Goal: Information Seeking & Learning: Check status

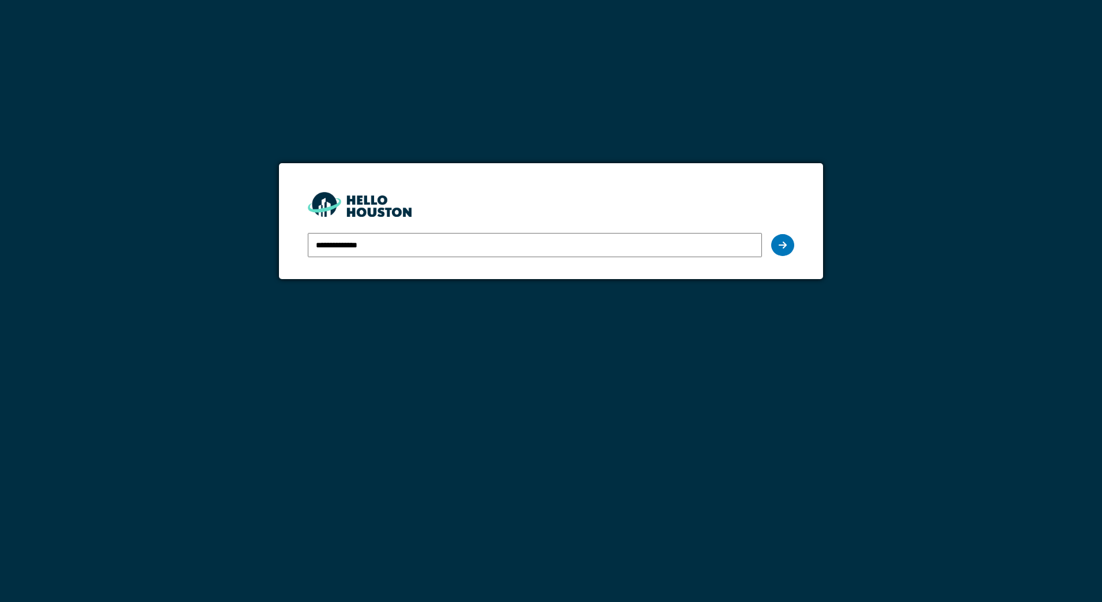
type input "**********"
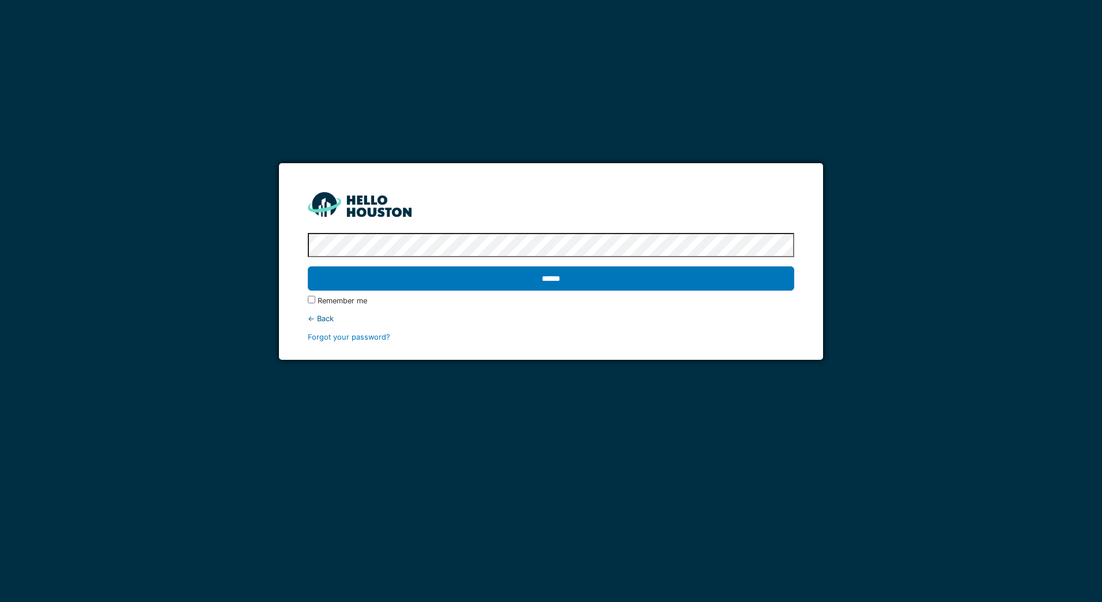
click at [308, 266] on input "******" at bounding box center [551, 278] width 486 height 24
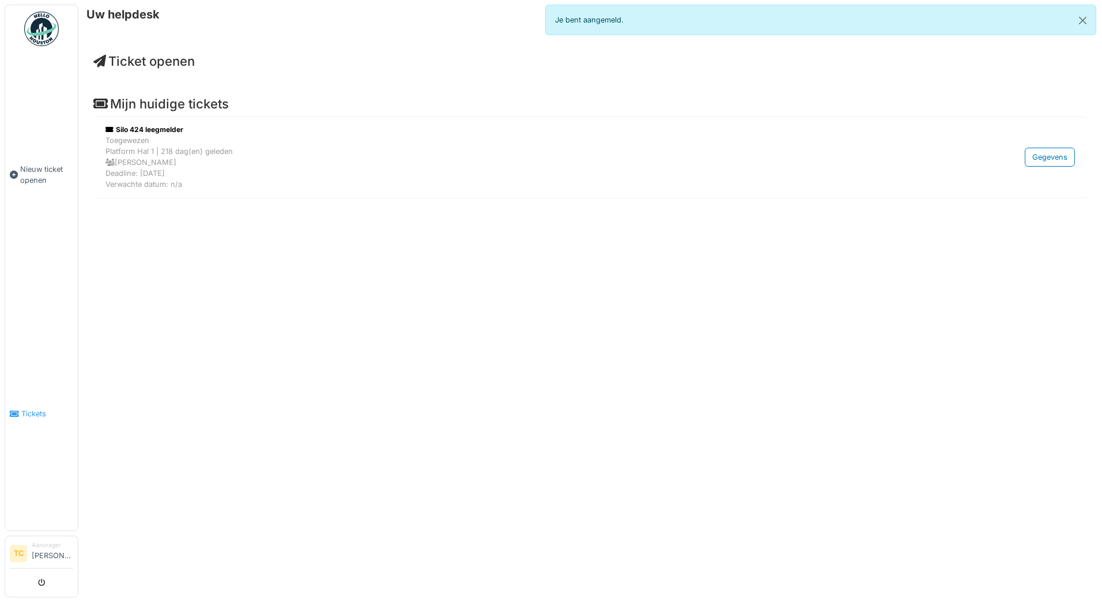
click at [18, 410] on icon at bounding box center [14, 414] width 9 height 8
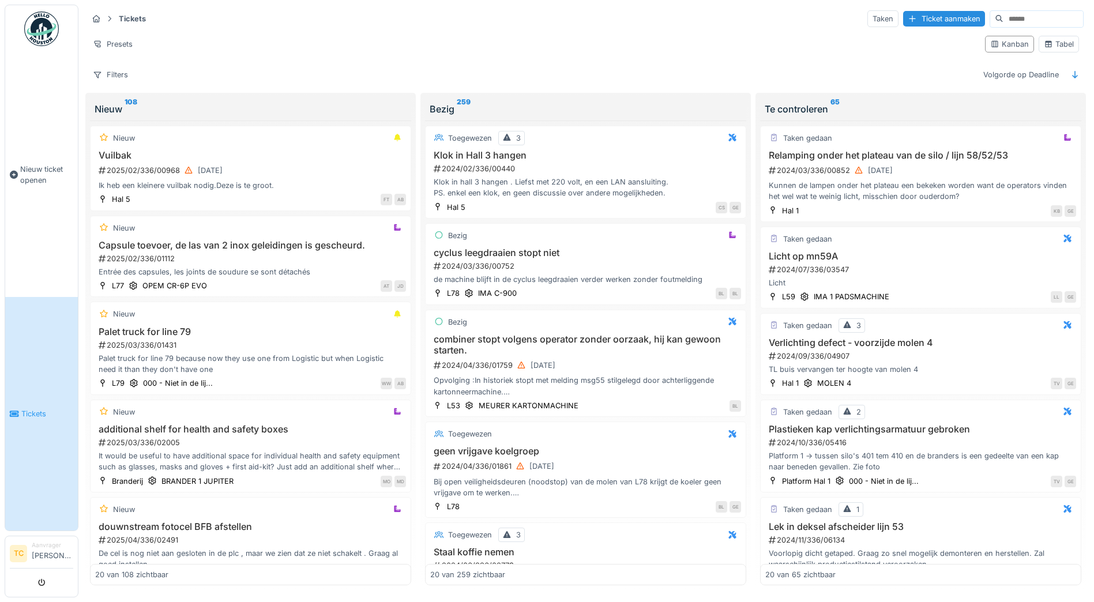
click at [1003, 19] on input at bounding box center [1043, 19] width 80 height 16
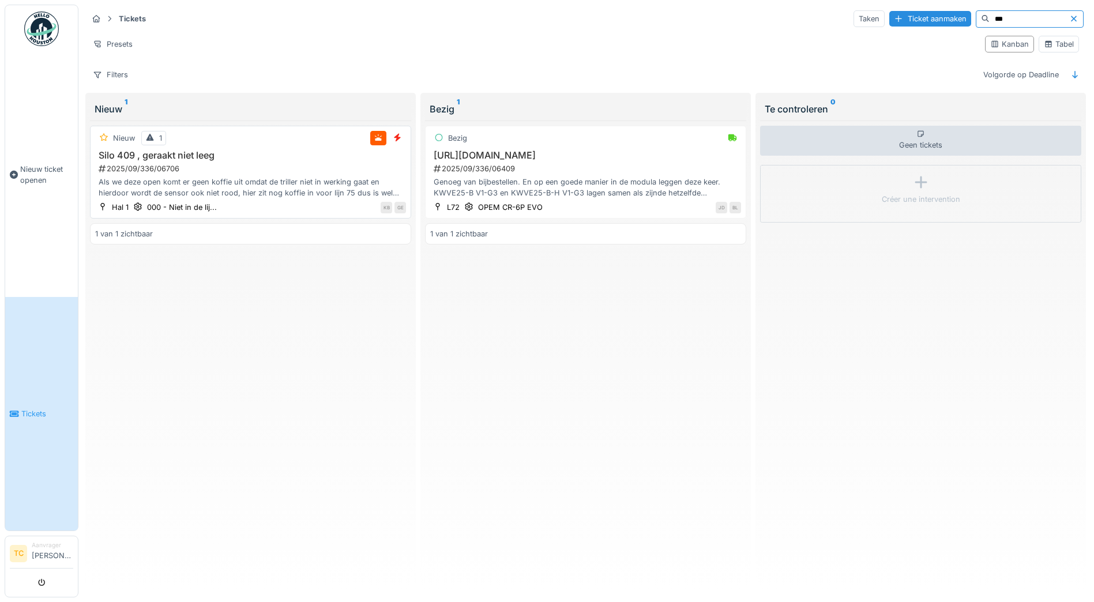
type input "***"
click at [160, 183] on div "Als we deze open komt er geen koffie uit omdat de triller niet in werking gaat …" at bounding box center [250, 187] width 311 height 22
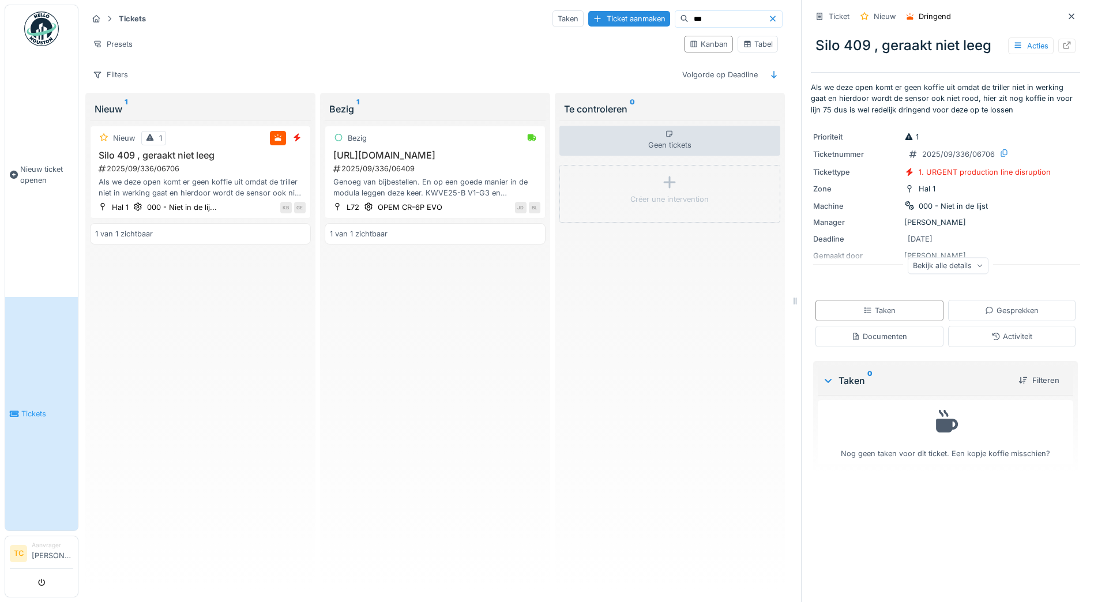
drag, startPoint x: 895, startPoint y: 239, endPoint x: 942, endPoint y: 241, distance: 46.7
click at [942, 241] on div "Deadline 25-9-2025" at bounding box center [945, 238] width 265 height 13
click at [941, 269] on div "Bekijk alle details" at bounding box center [947, 265] width 81 height 17
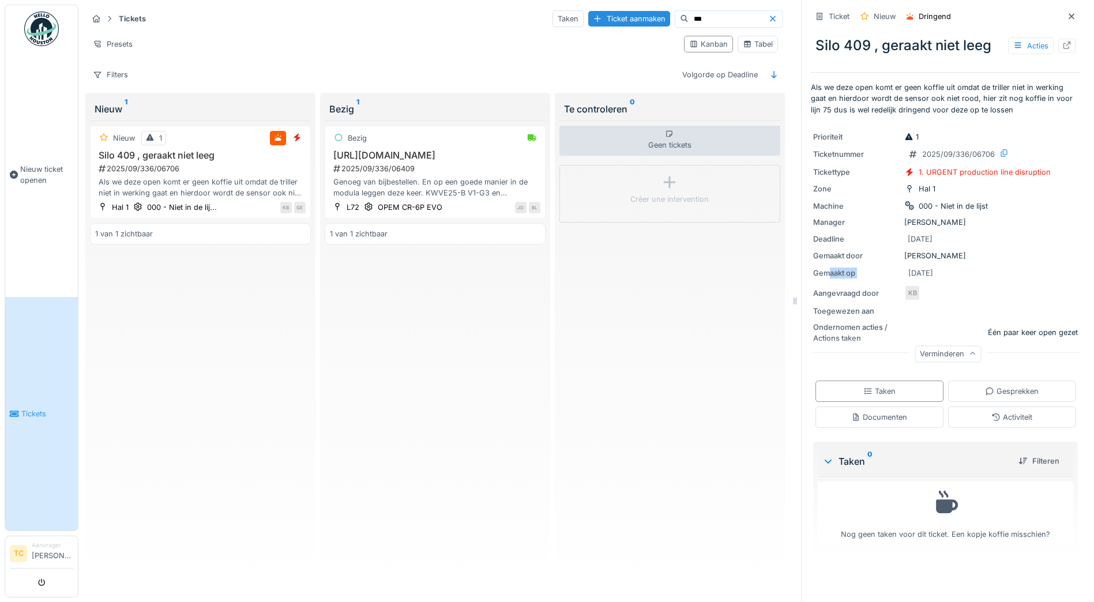
drag, startPoint x: 820, startPoint y: 275, endPoint x: 948, endPoint y: 275, distance: 127.4
click at [948, 275] on div "Gemaakt op 25-9-2025" at bounding box center [945, 273] width 265 height 14
drag, startPoint x: 948, startPoint y: 275, endPoint x: 907, endPoint y: 275, distance: 40.4
click at [908, 275] on div "25-9-2025" at bounding box center [920, 272] width 25 height 11
click at [437, 198] on div "Genoeg van bijbestellen. En op een goede manier in de modula leggen deze keer. …" at bounding box center [435, 187] width 210 height 22
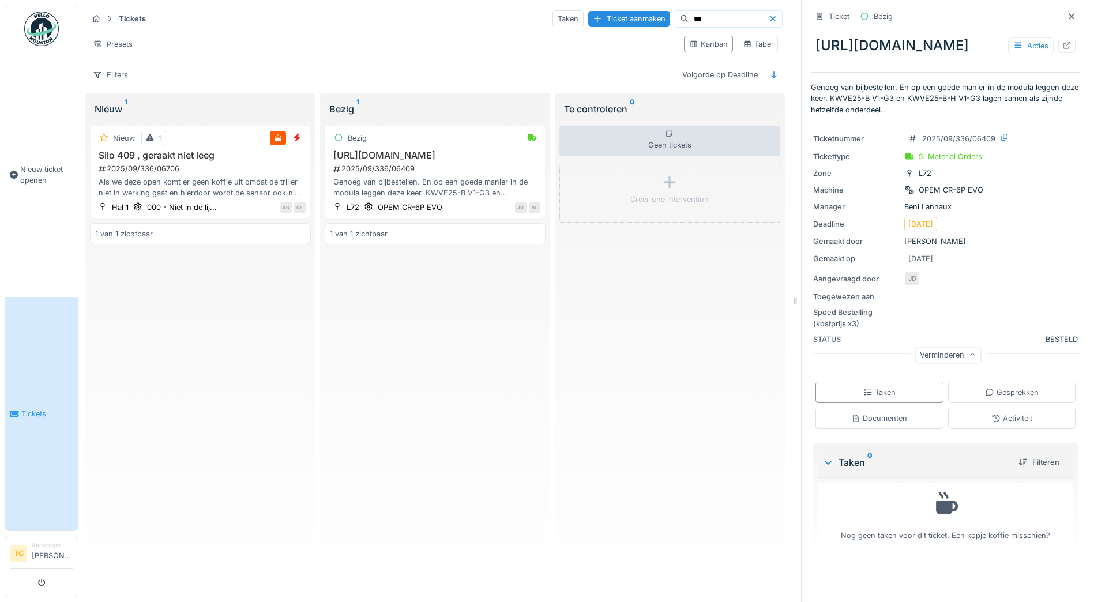
scroll to position [9, 0]
click at [157, 176] on div "Als we deze open komt er geen koffie uit omdat de triller niet in werking gaat …" at bounding box center [200, 187] width 210 height 22
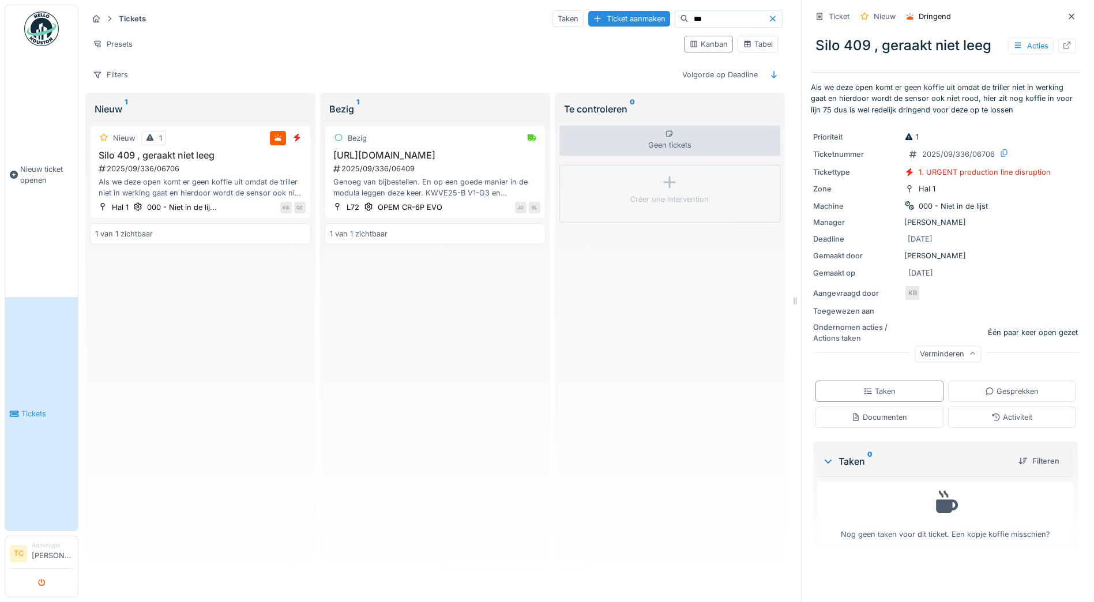
click at [40, 581] on icon "submit" at bounding box center [41, 582] width 7 height 7
